Goal: Task Accomplishment & Management: Use online tool/utility

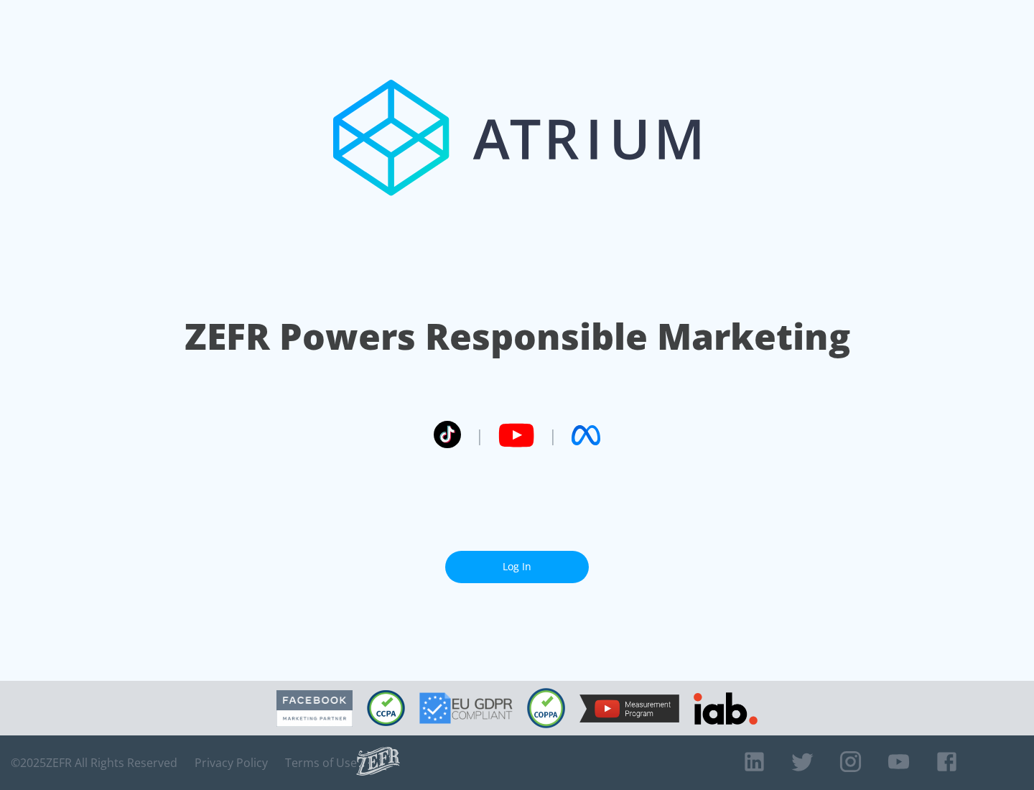
click at [517, 566] on link "Log In" at bounding box center [517, 567] width 144 height 32
